Goal: Use online tool/utility: Utilize a website feature to perform a specific function

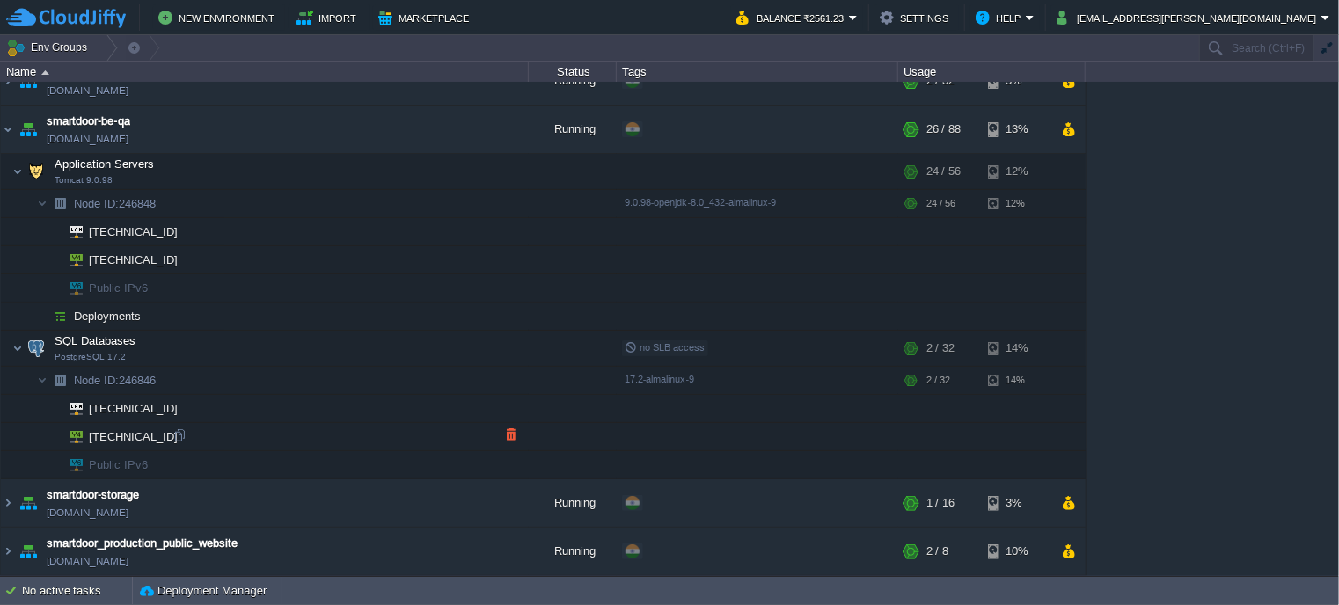
scroll to position [25, 0]
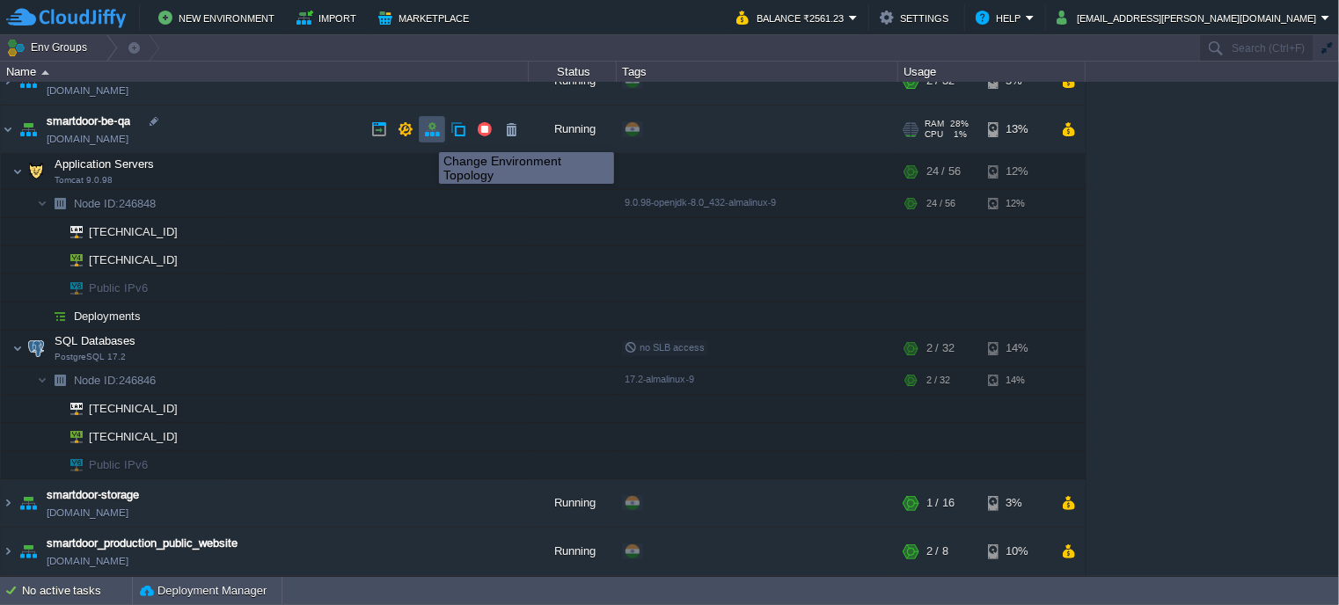
click at [430, 136] on button "button" at bounding box center [432, 129] width 16 height 16
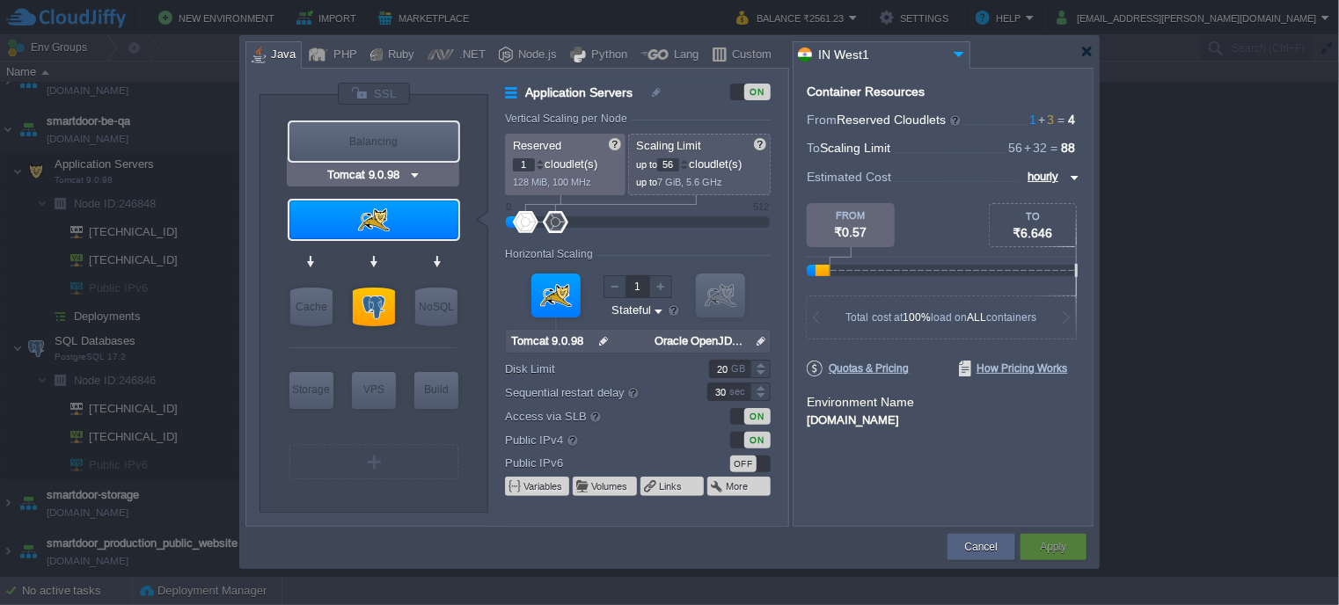
type input "PostgreSQL 17.2"
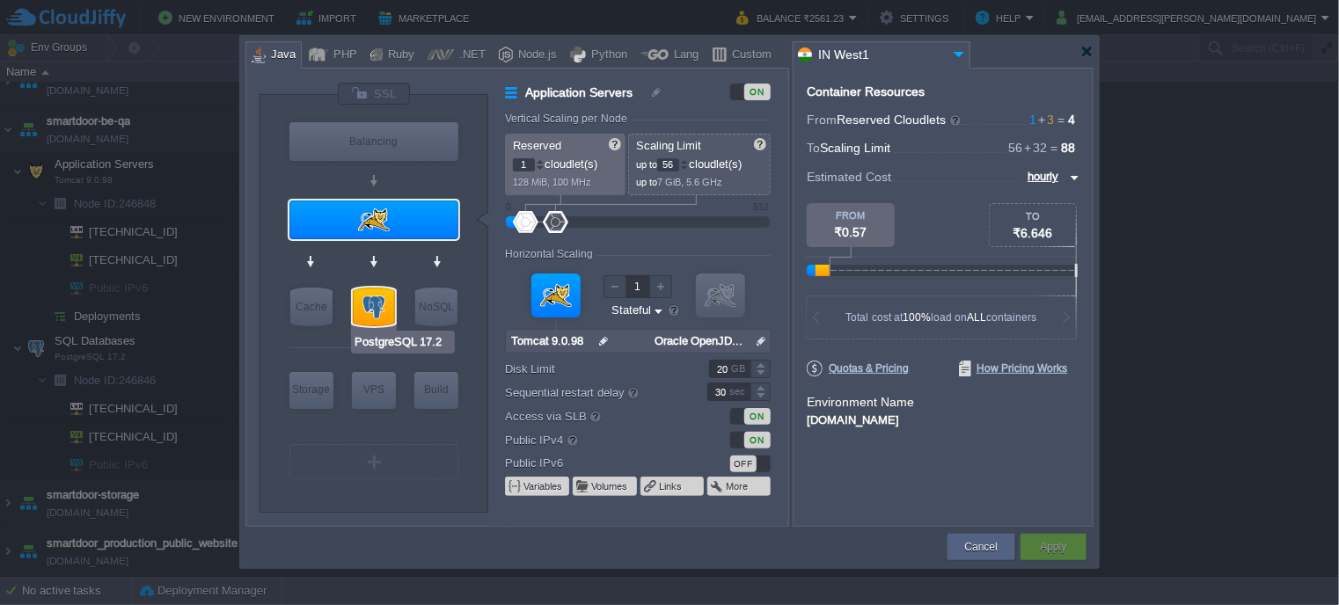
click at [378, 309] on div at bounding box center [374, 307] width 42 height 39
type input "SQL Databases"
type input "3"
type input "32"
type input "PostgreSQL 17.2"
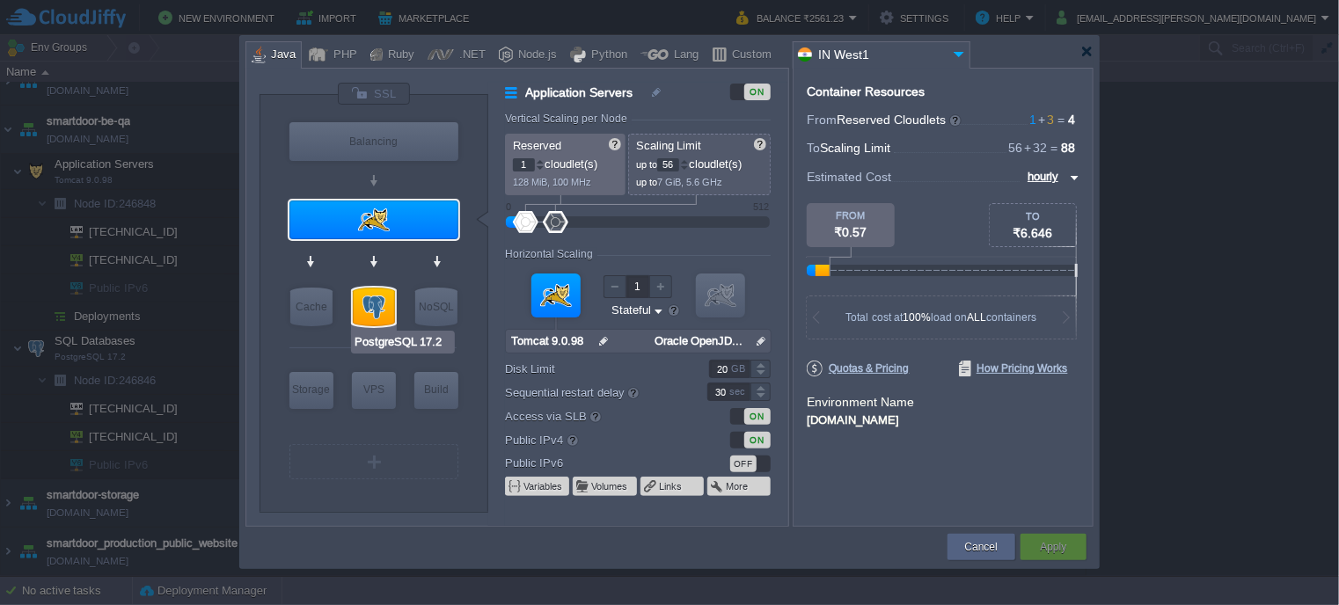
type input "null"
type input "17.2-almalinux-9"
type input "Stateless"
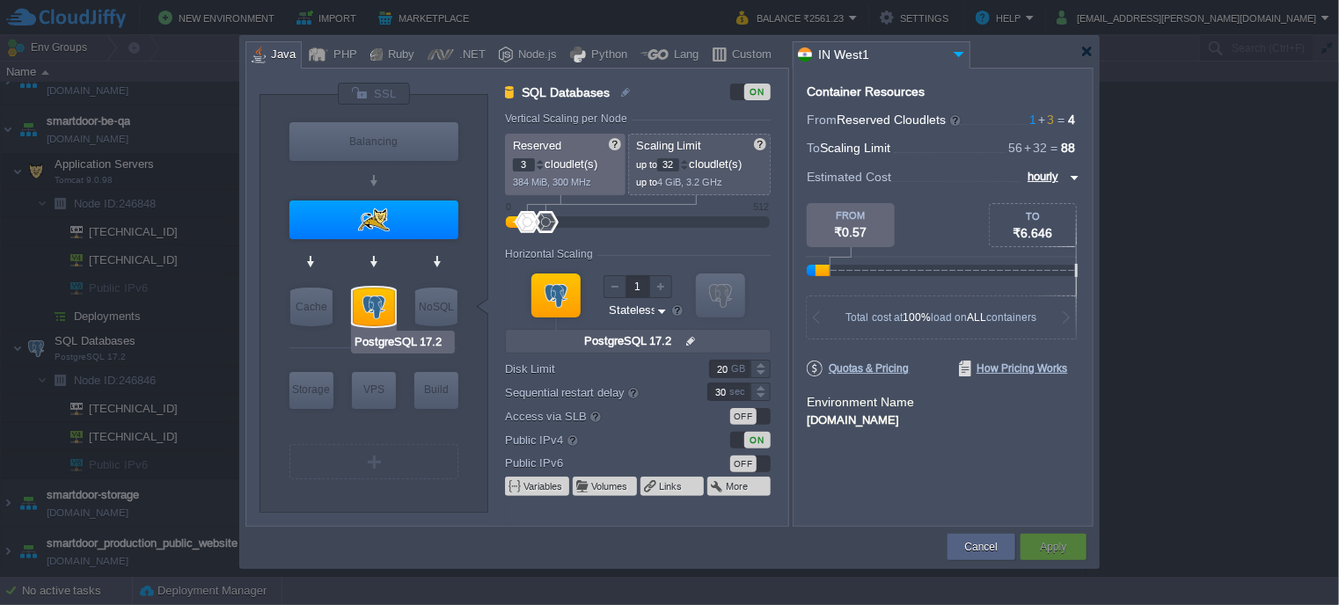
click at [391, 298] on div at bounding box center [374, 307] width 42 height 39
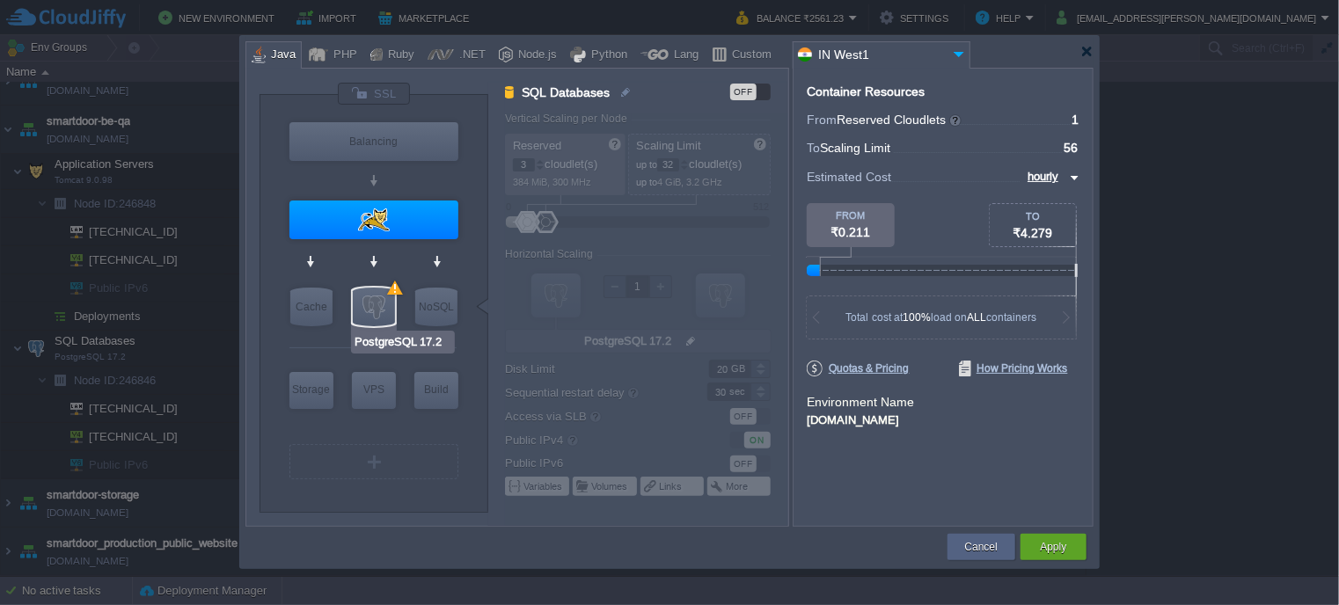
type input "Redis 7.2.4"
click at [1044, 539] on button "Apply" at bounding box center [1053, 548] width 26 height 18
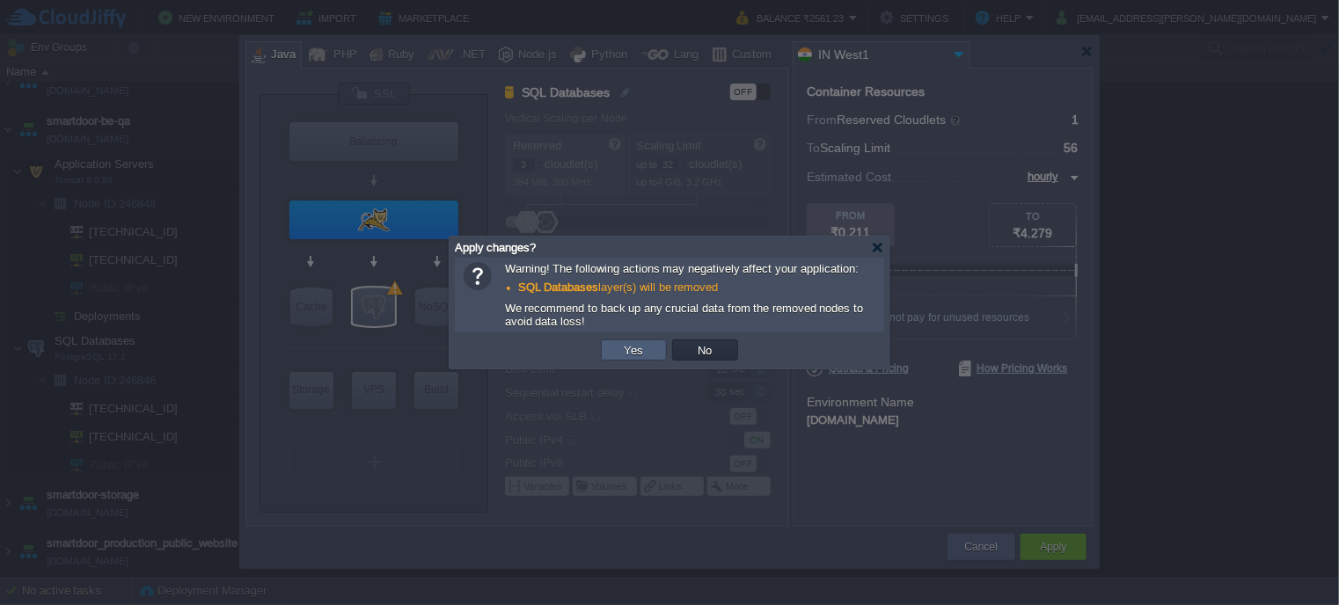
click at [652, 350] on td "Yes" at bounding box center [634, 350] width 66 height 21
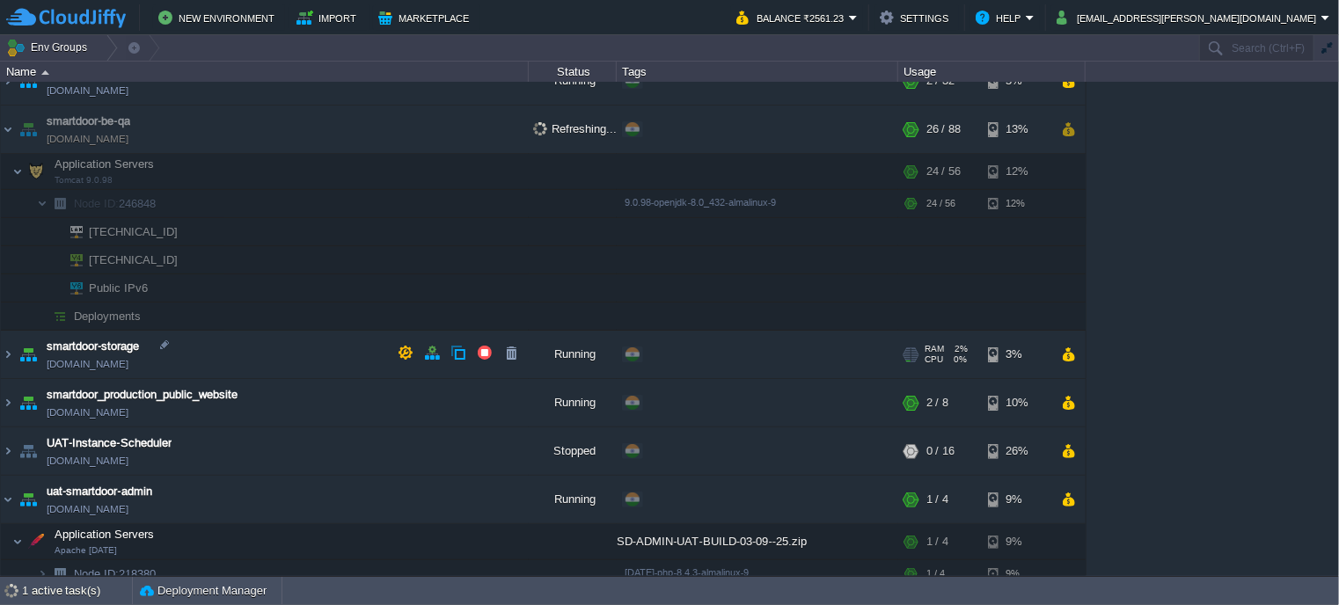
scroll to position [11, 0]
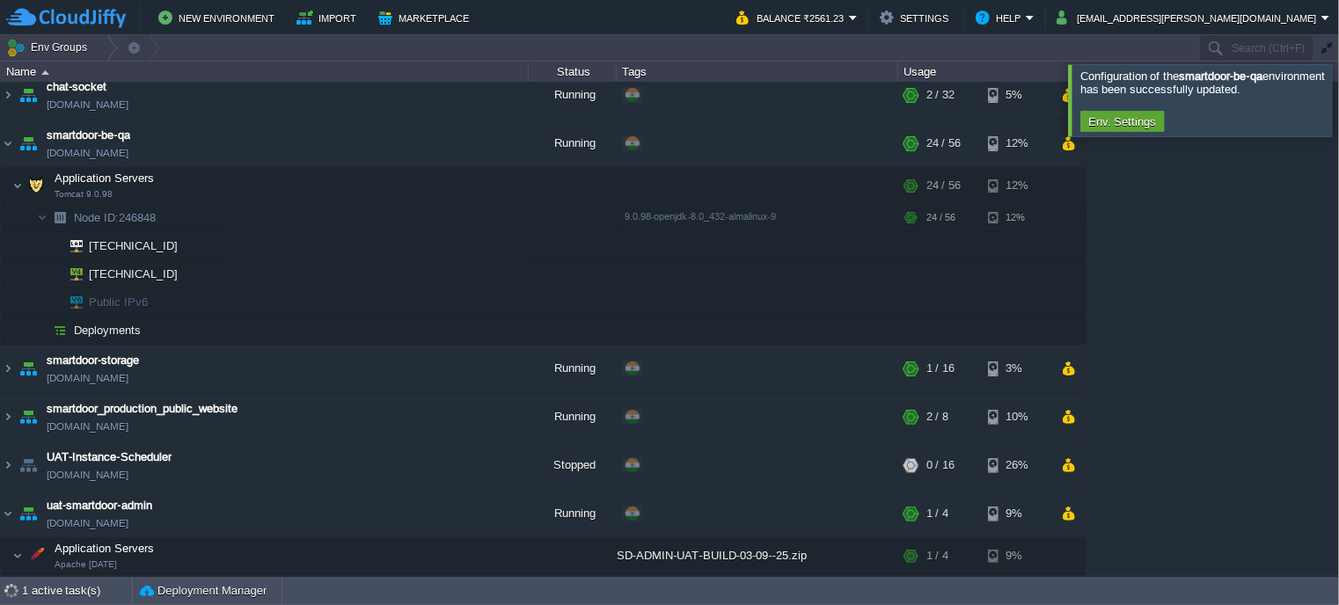
click at [1338, 115] on div at bounding box center [1360, 99] width 0 height 71
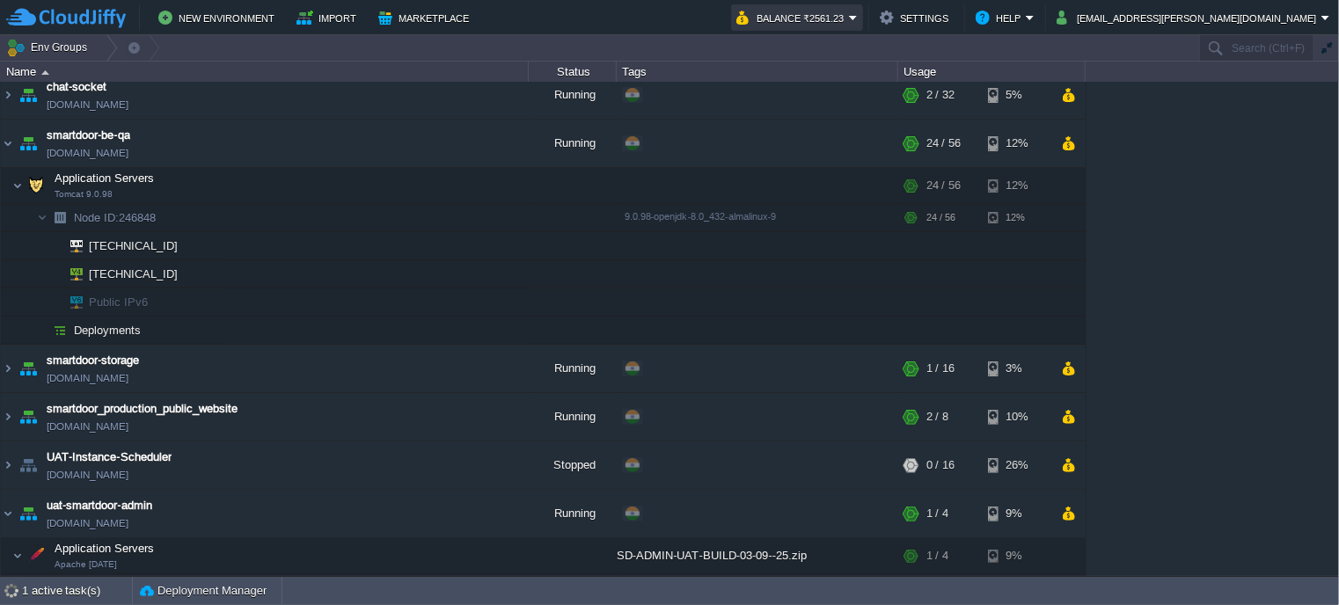
click at [849, 21] on button "Balance ₹2561.23" at bounding box center [792, 17] width 113 height 21
click at [849, 20] on button "Balance ₹2561.23" at bounding box center [792, 17] width 113 height 21
click at [3, 150] on img at bounding box center [8, 144] width 14 height 48
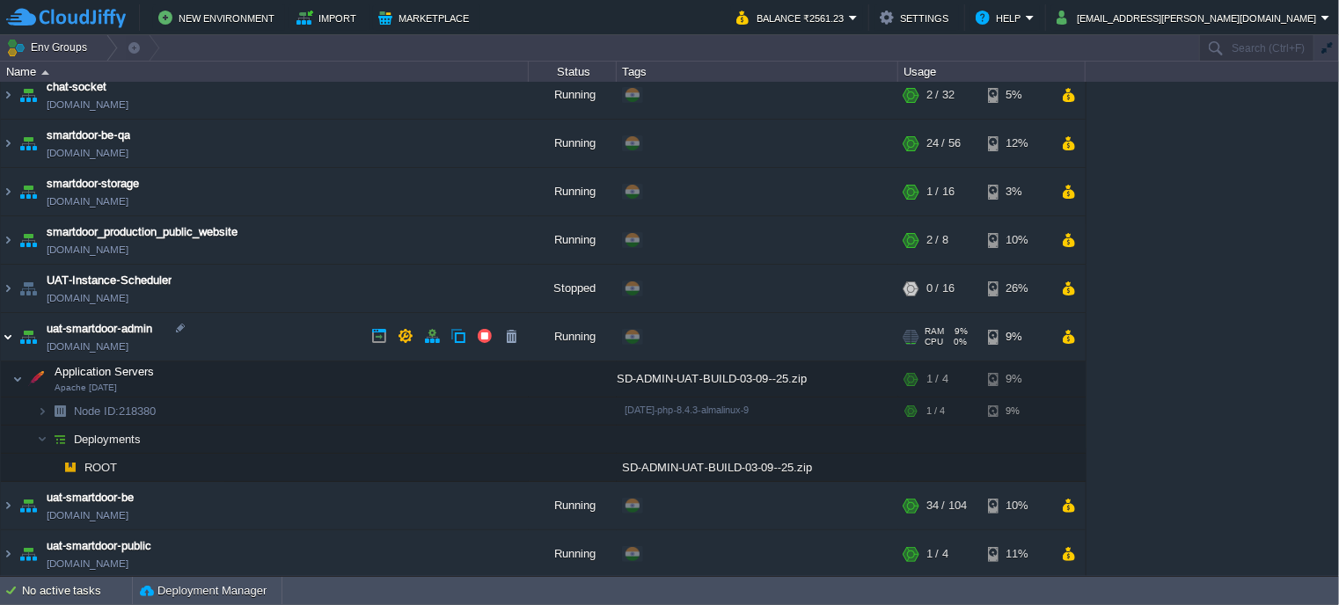
click at [7, 334] on img at bounding box center [8, 337] width 14 height 48
